Goal: Obtain resource: Download file/media

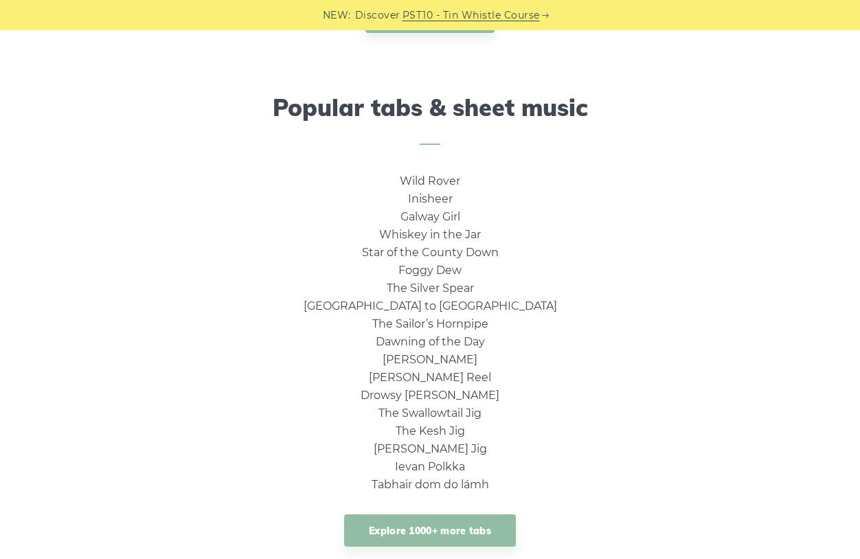
scroll to position [856, 0]
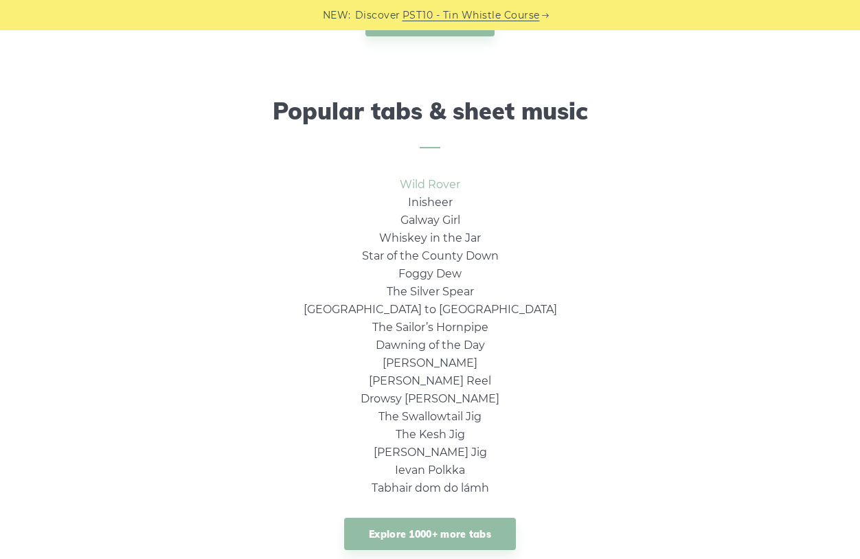
click at [432, 184] on link "Wild Rover" at bounding box center [430, 184] width 60 height 13
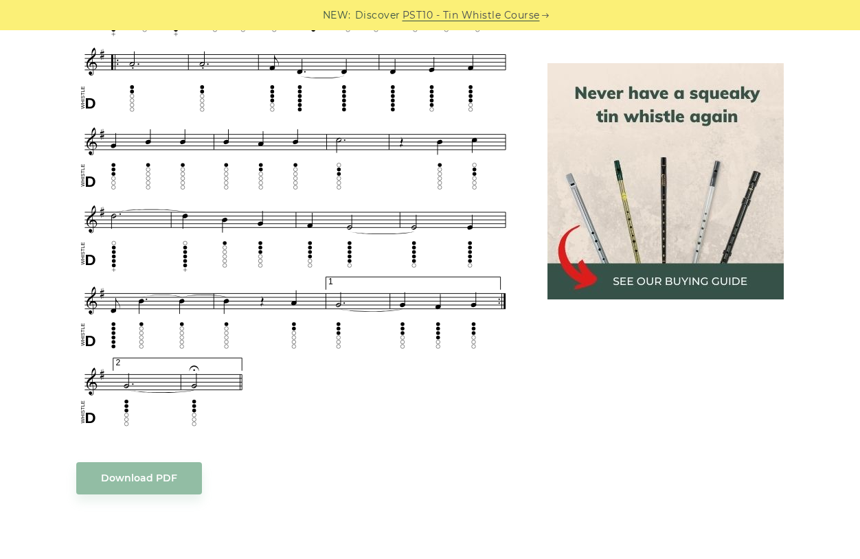
scroll to position [887, 0]
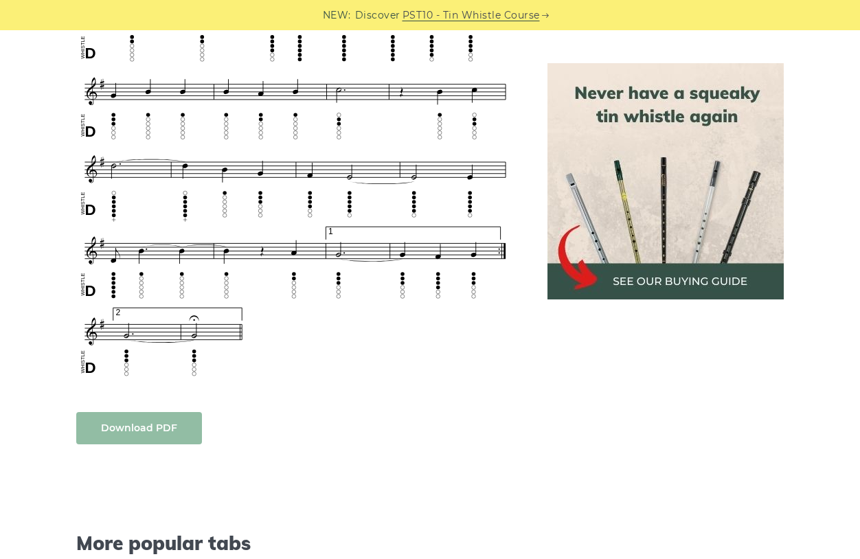
click at [158, 416] on link "Download PDF" at bounding box center [139, 428] width 126 height 32
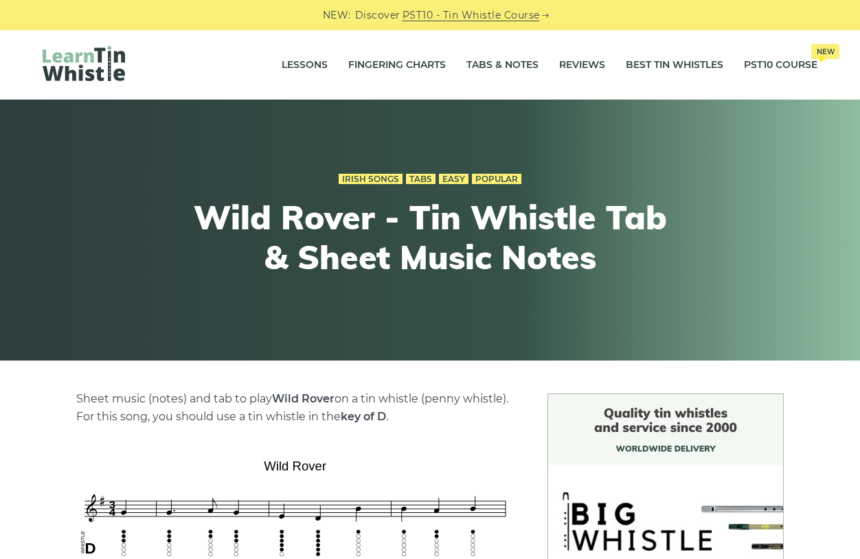
scroll to position [0, 0]
click at [508, 67] on link "Tabs & Notes" at bounding box center [503, 65] width 72 height 34
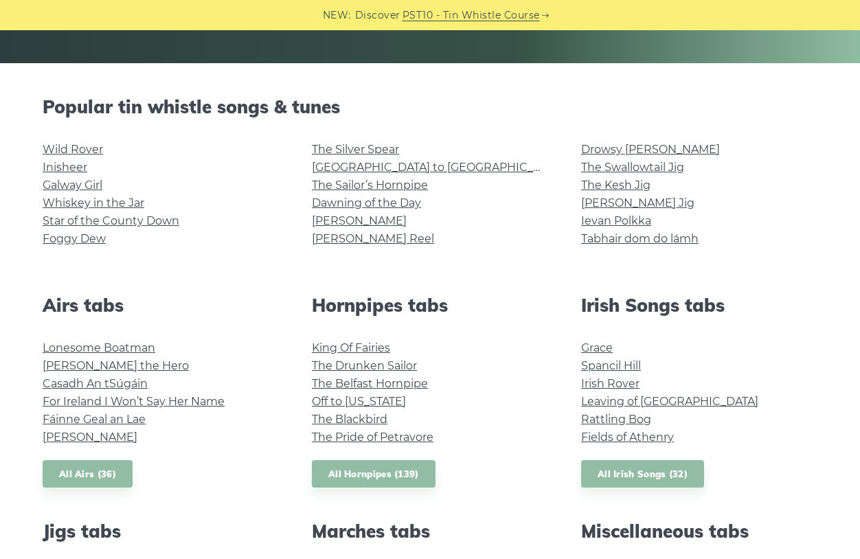
scroll to position [290, 0]
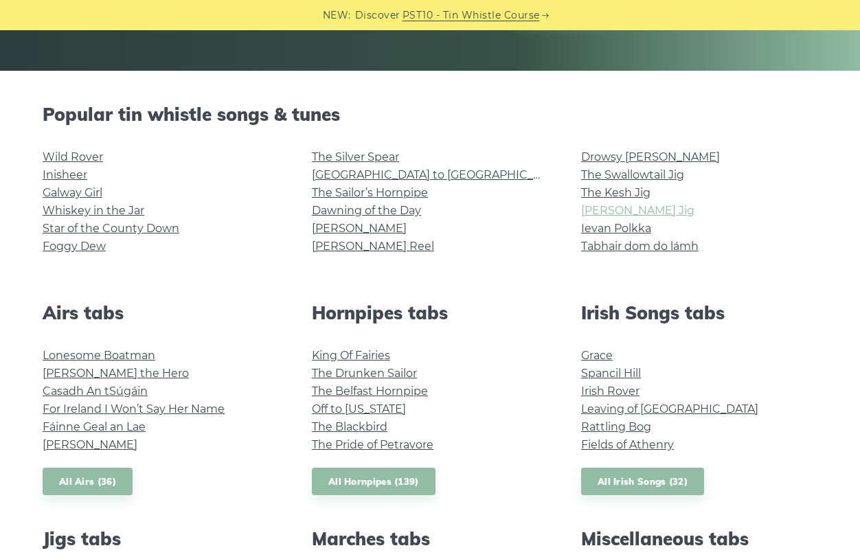
click at [625, 210] on link "[PERSON_NAME] Jig" at bounding box center [637, 210] width 113 height 13
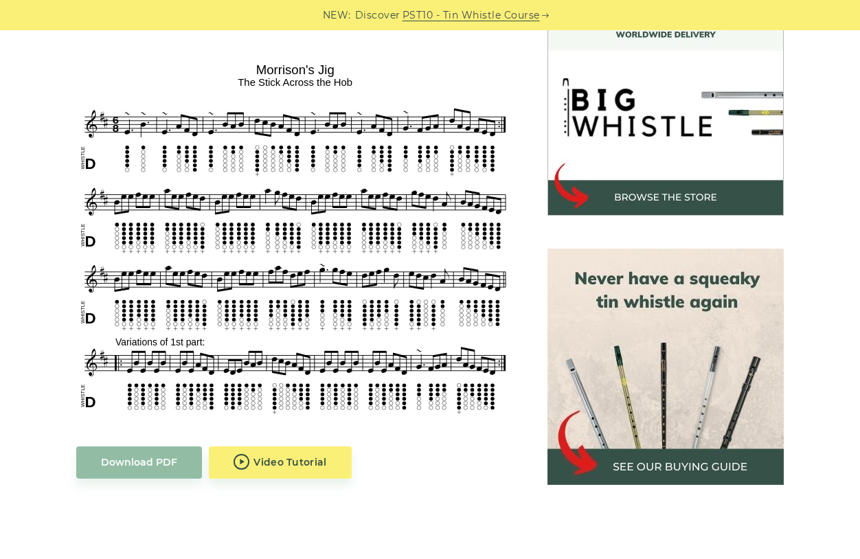
scroll to position [436, 0]
